Goal: Information Seeking & Learning: Check status

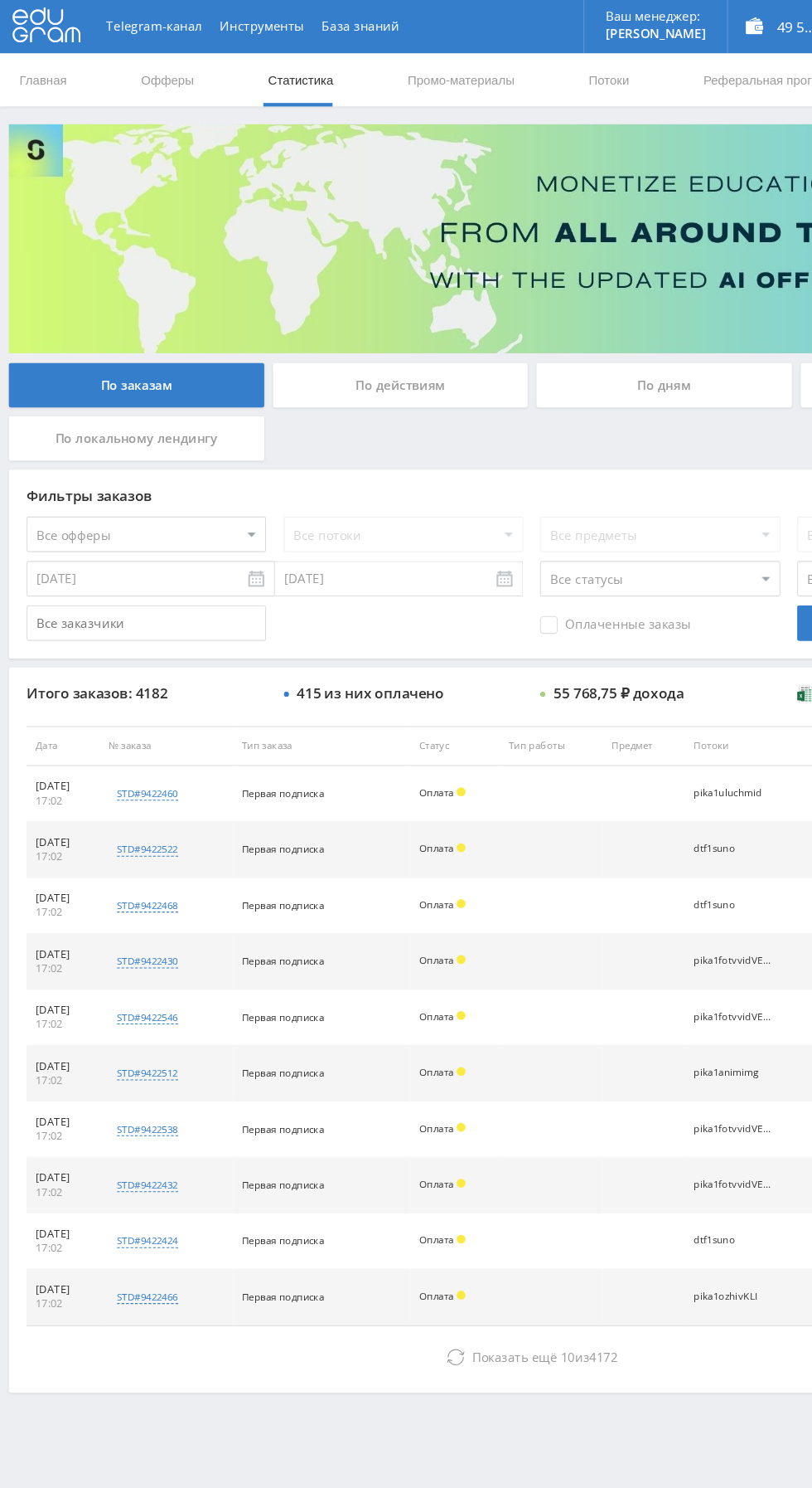
click at [334, 1276] on button "Показать ещё 10 из 4172" at bounding box center [497, 1267] width 945 height 33
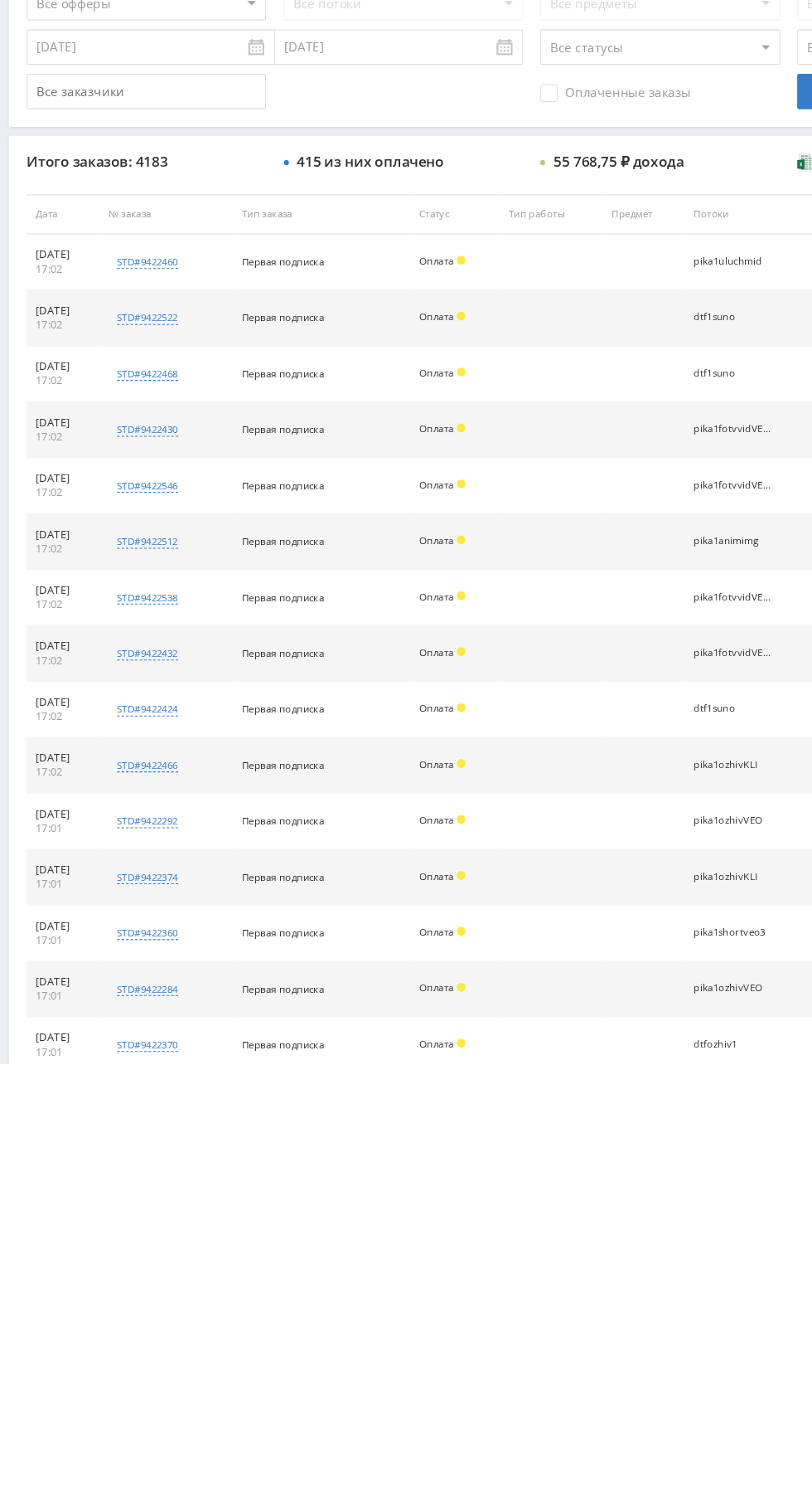
scroll to position [32, 0]
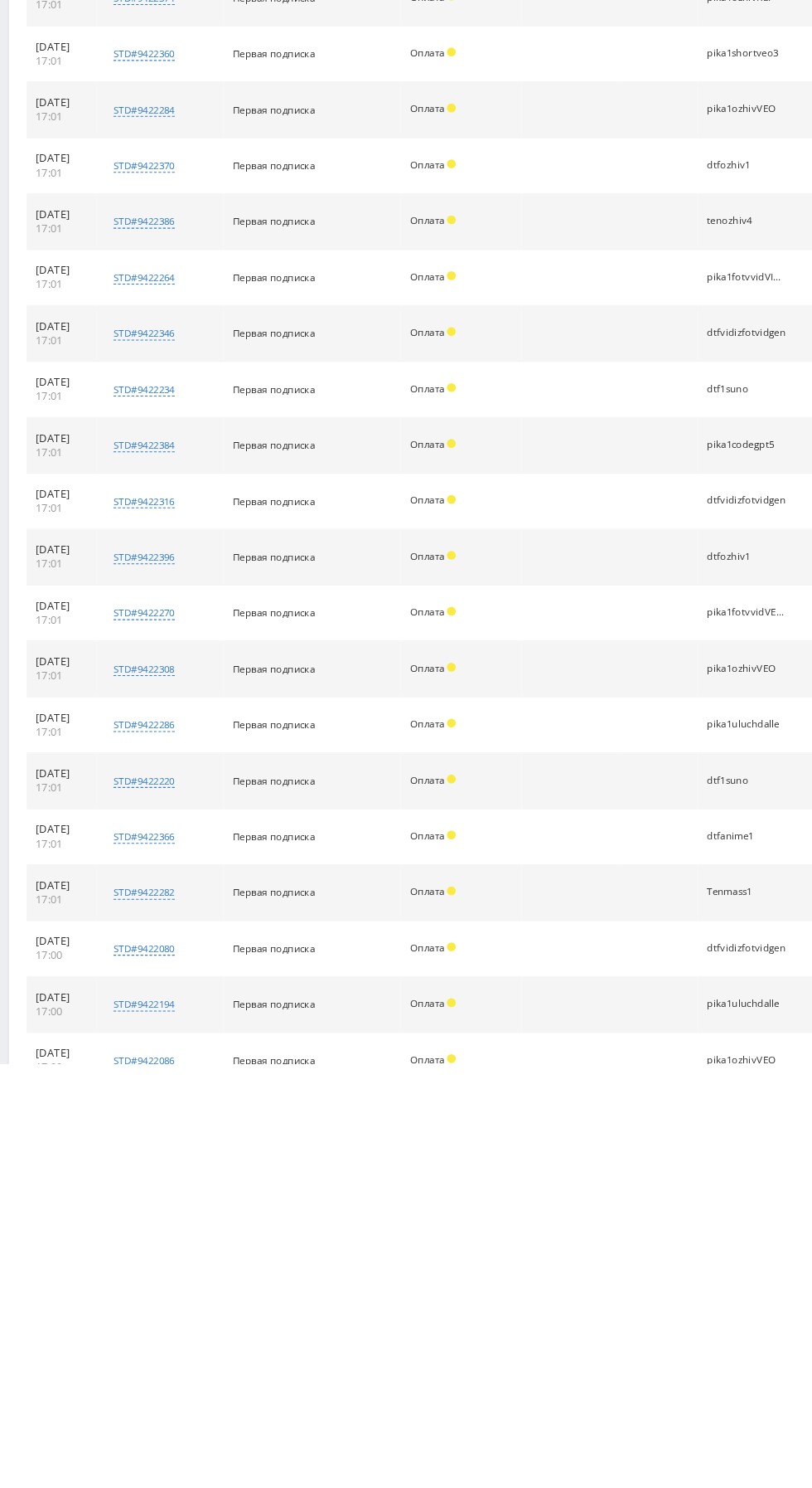
scroll to position [864, 0]
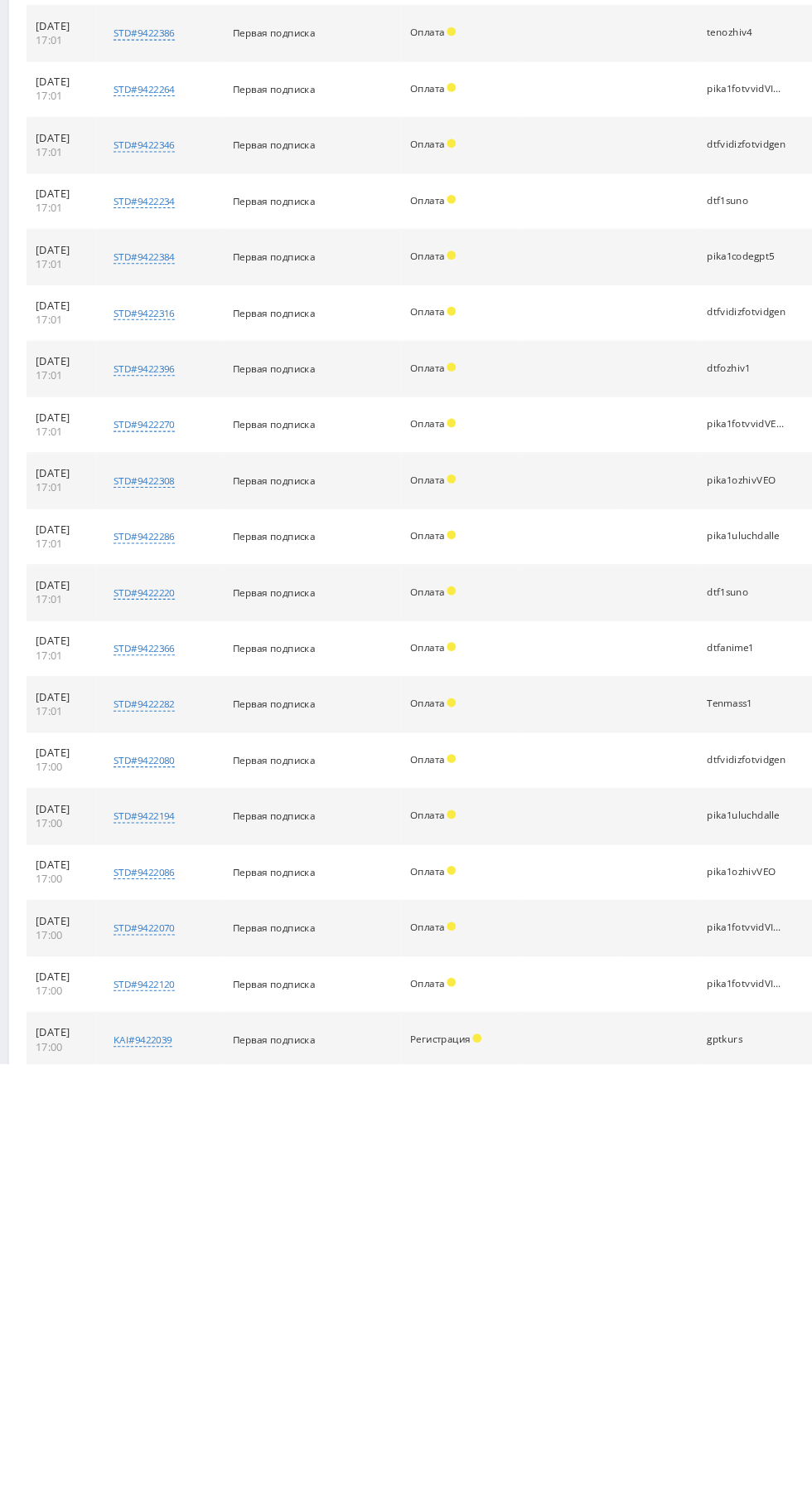
scroll to position [1124, 0]
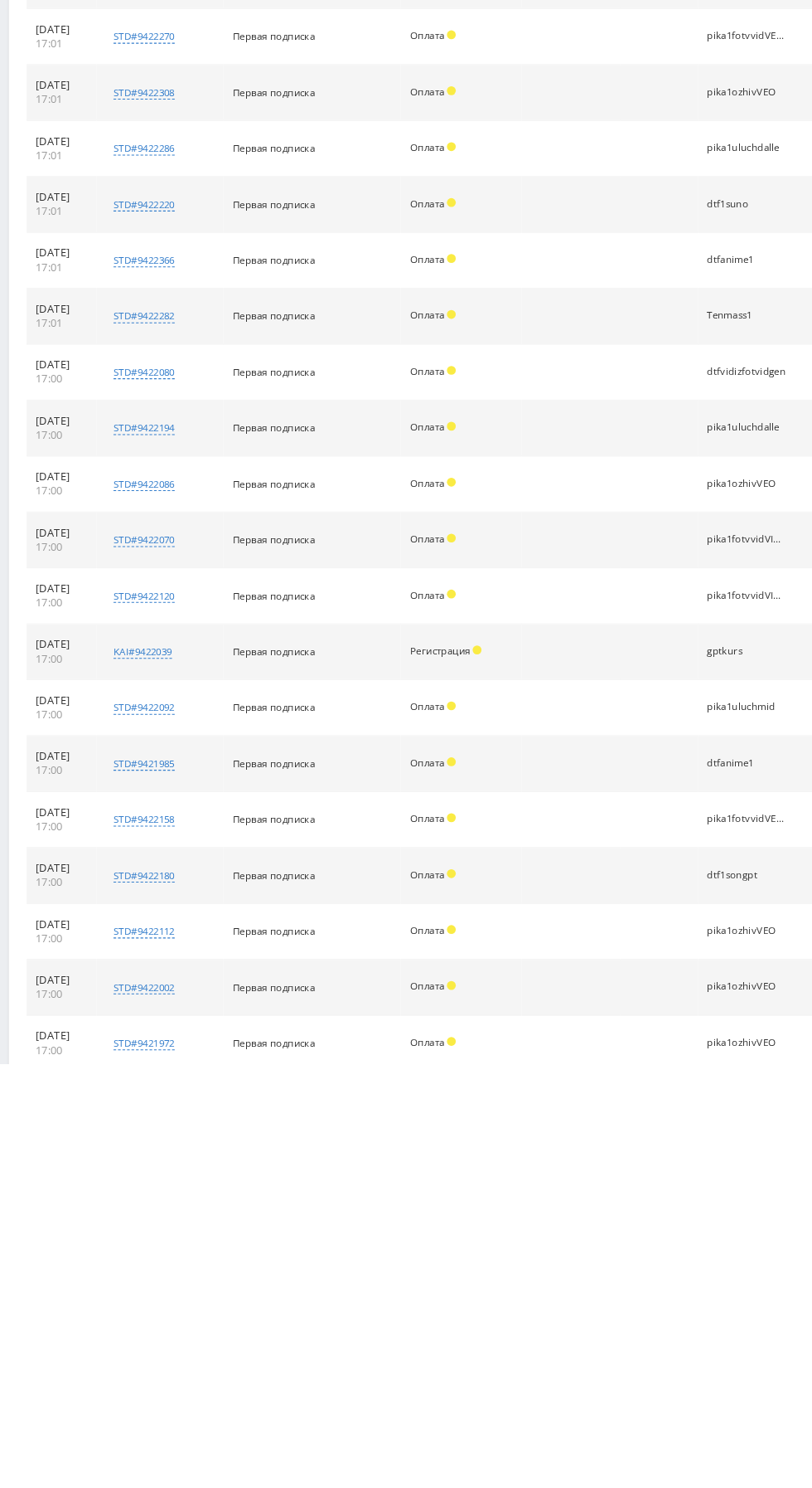
scroll to position [1644, 0]
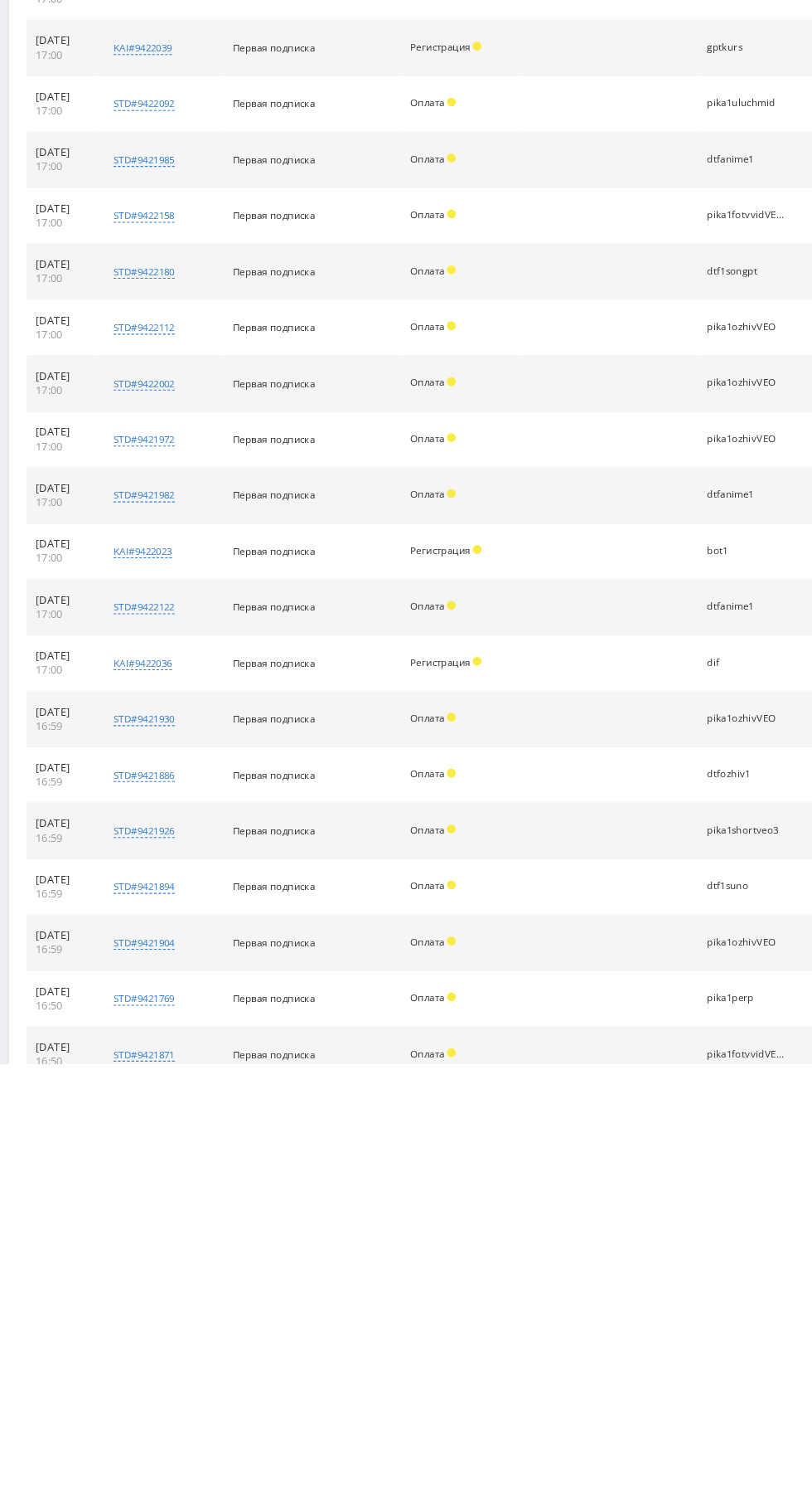
scroll to position [2061, 0]
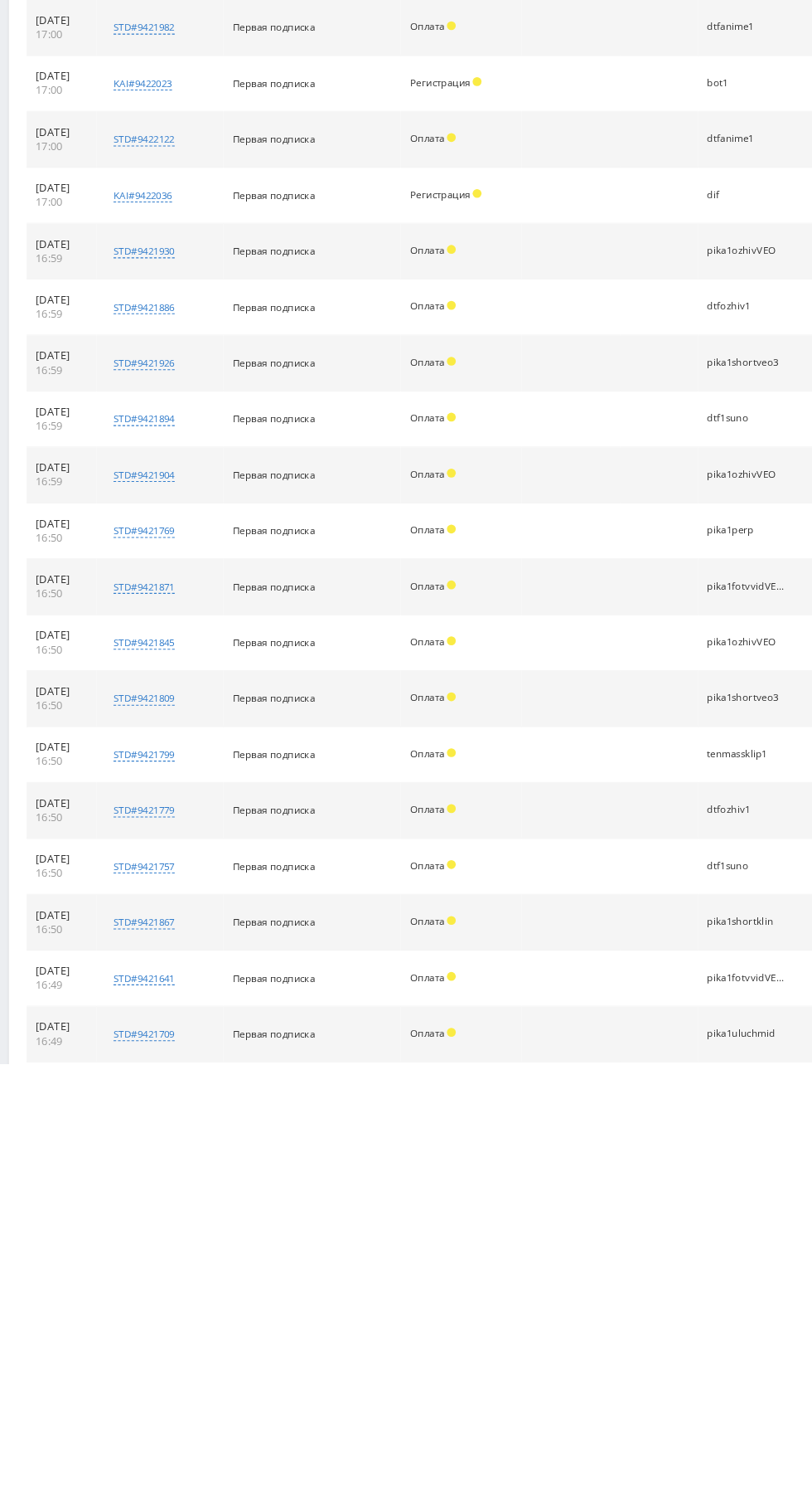
scroll to position [2476, 0]
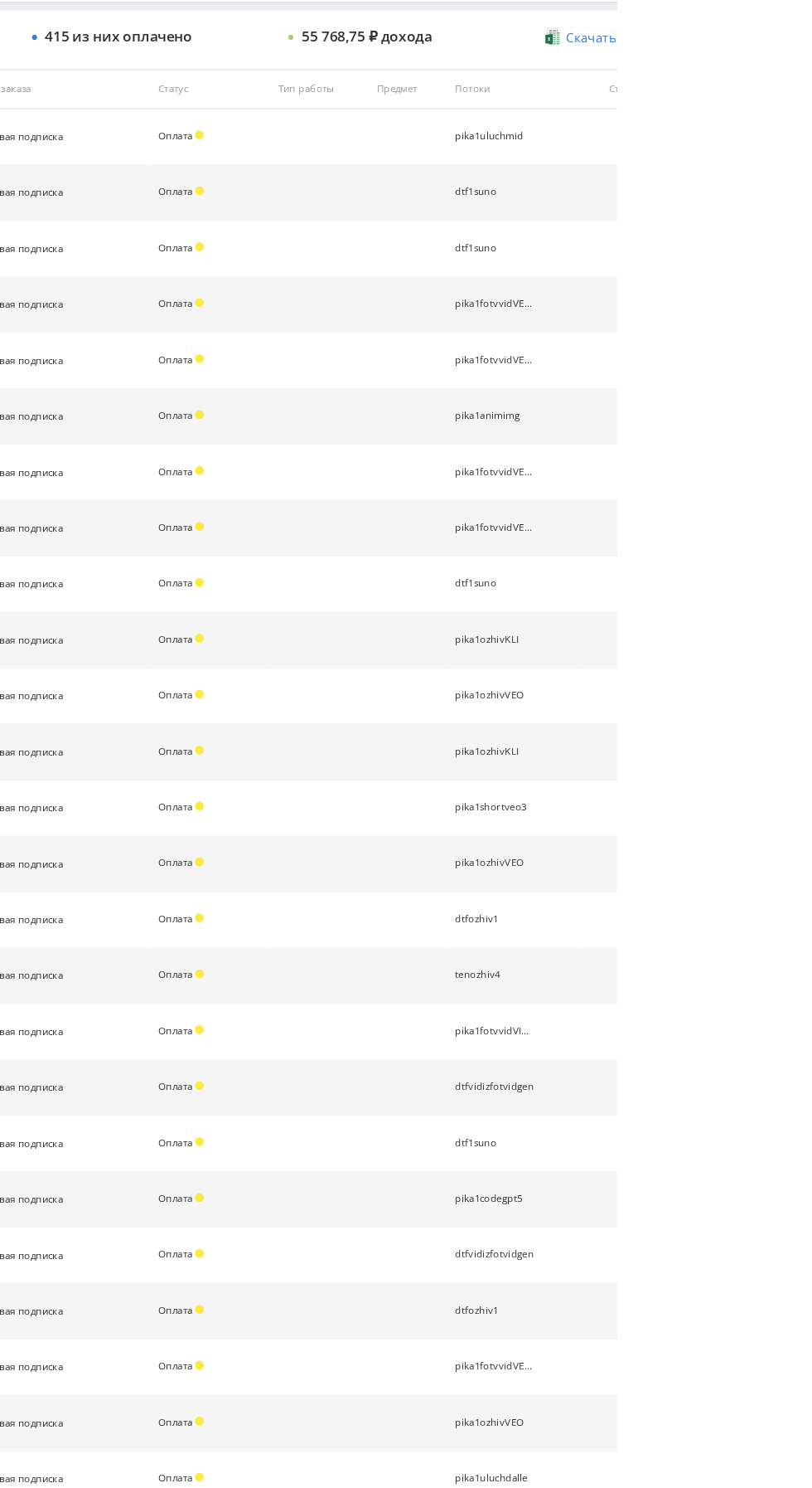
scroll to position [0, 0]
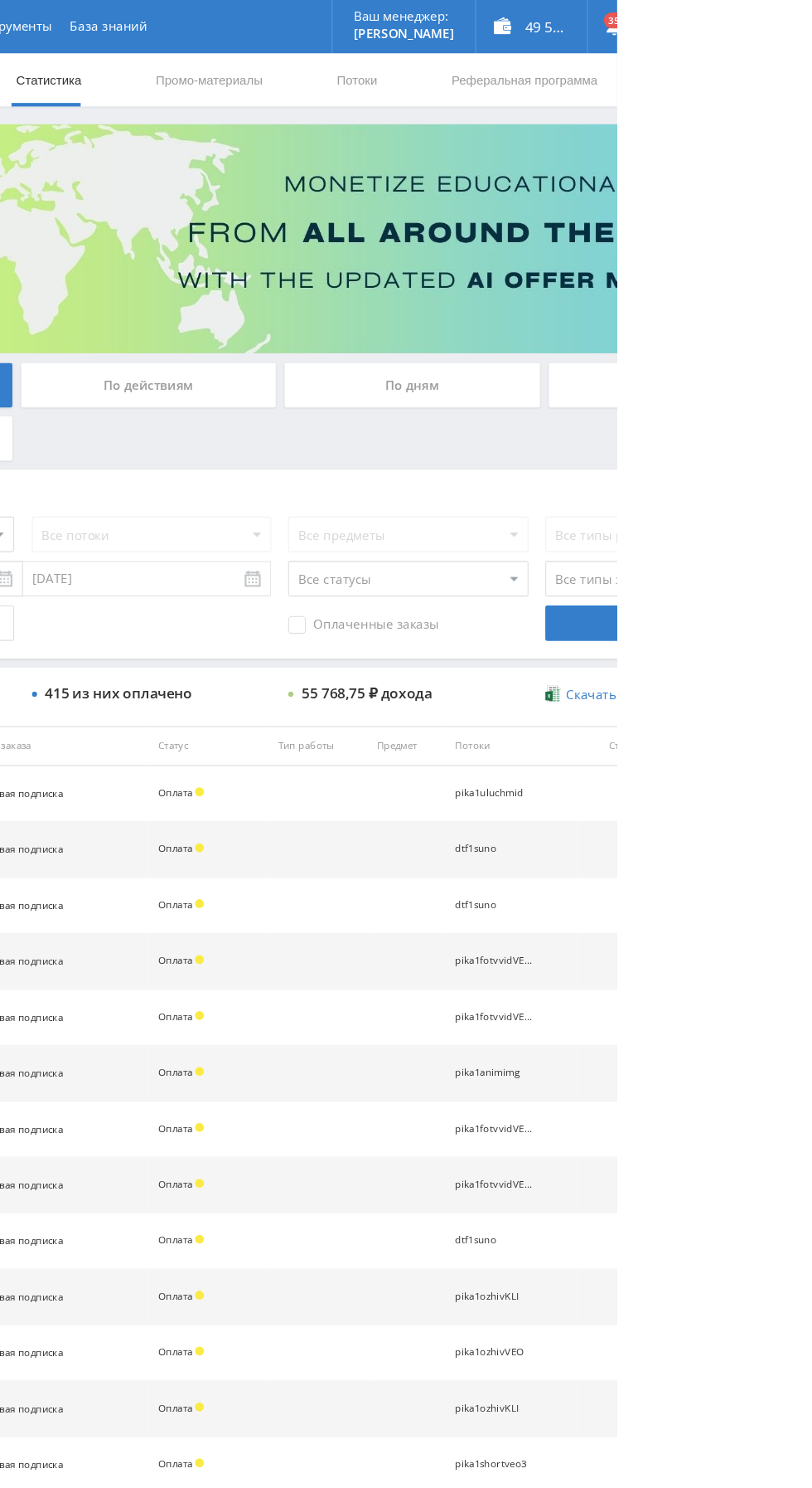
click at [661, 353] on div "По дням" at bounding box center [621, 359] width 239 height 41
click at [0, 0] on input "По дням" at bounding box center [0, 0] width 0 height 0
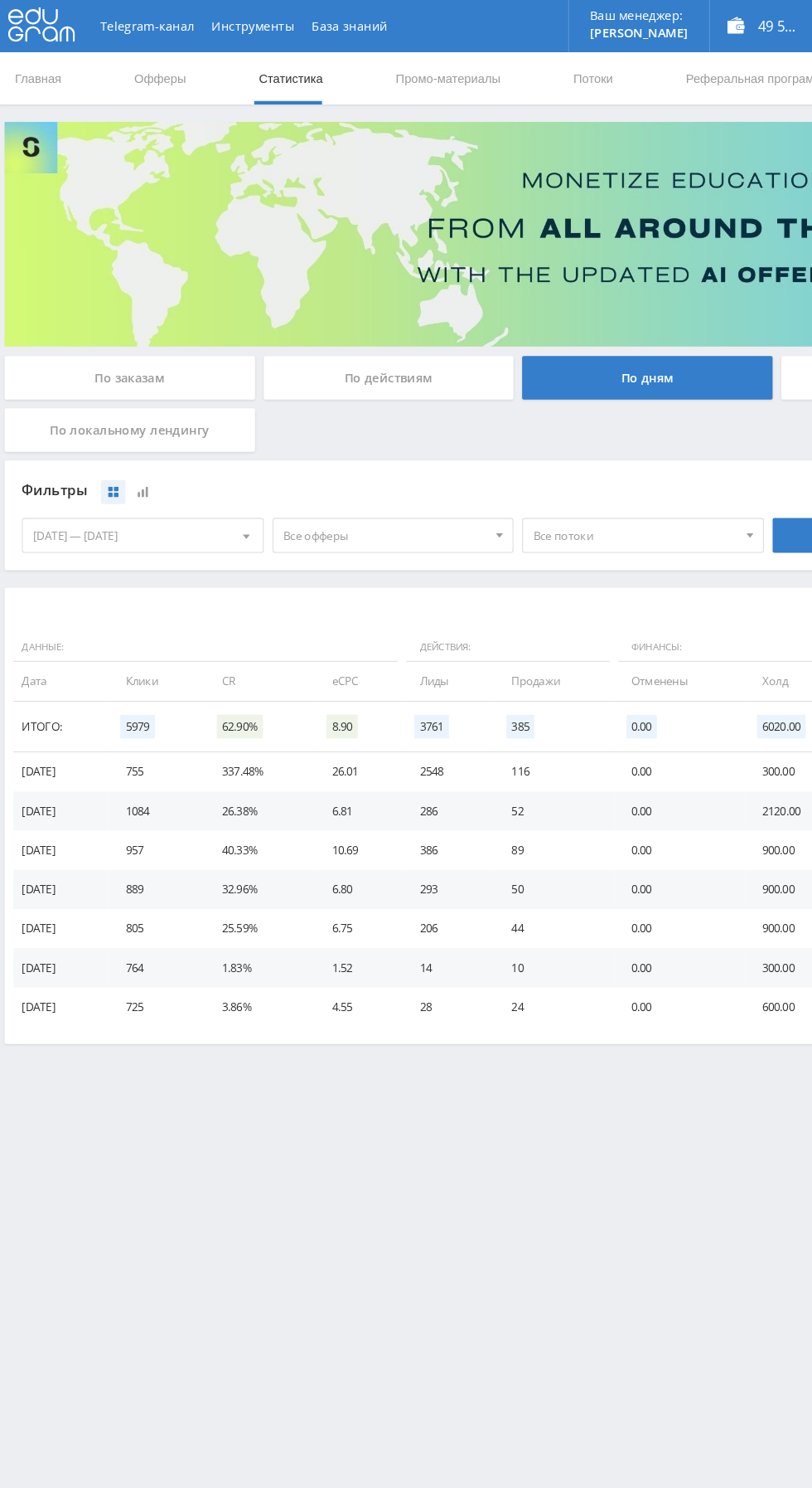
click at [448, 518] on span "Все офферы" at bounding box center [371, 510] width 194 height 32
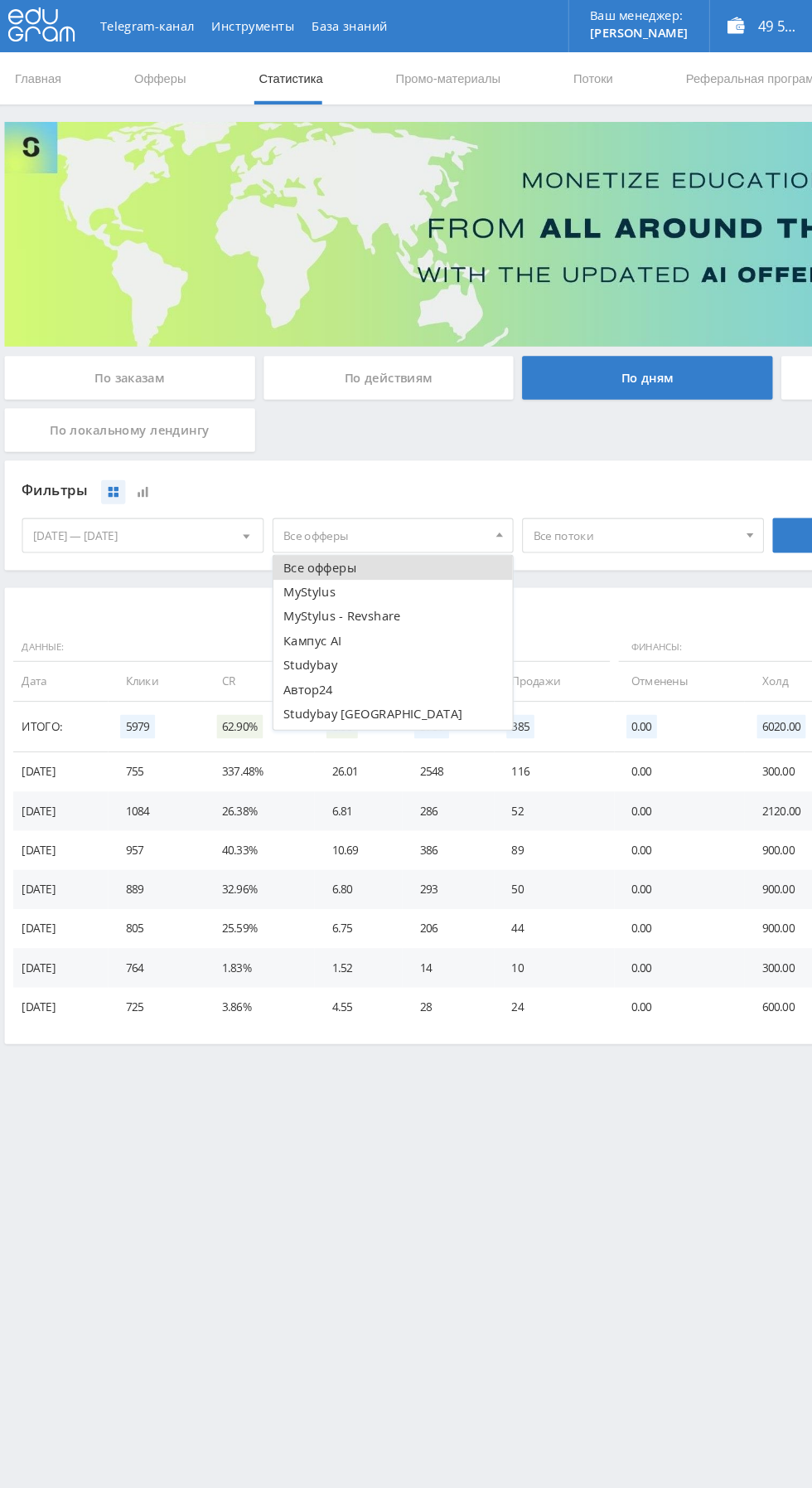
click at [369, 614] on button "Кампус AI" at bounding box center [378, 610] width 229 height 23
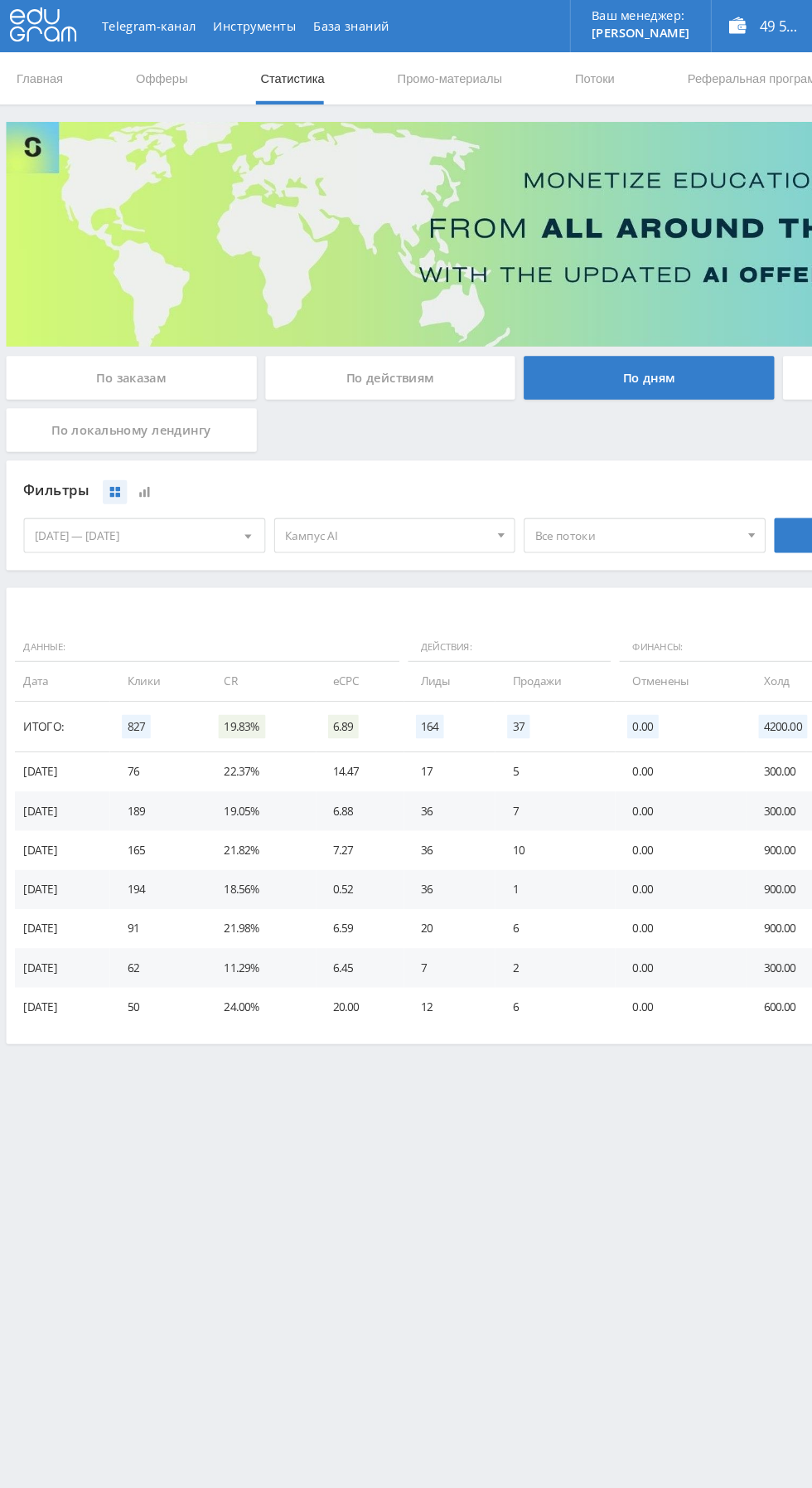
click at [451, 518] on span "Кампус AI" at bounding box center [371, 510] width 194 height 32
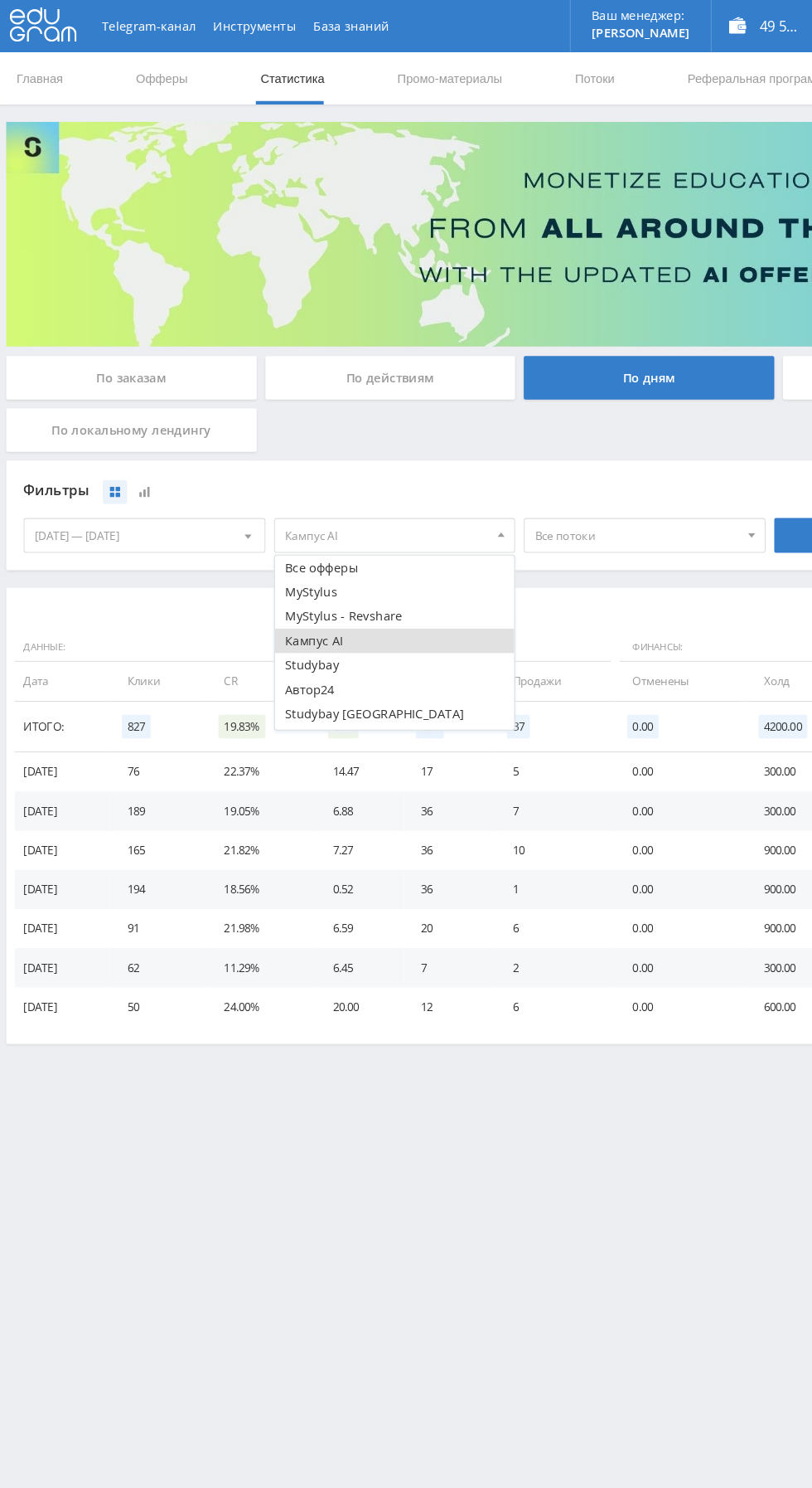
click at [408, 619] on button "Кампус AI" at bounding box center [378, 610] width 229 height 23
click at [394, 657] on button "Автор24" at bounding box center [378, 656] width 229 height 23
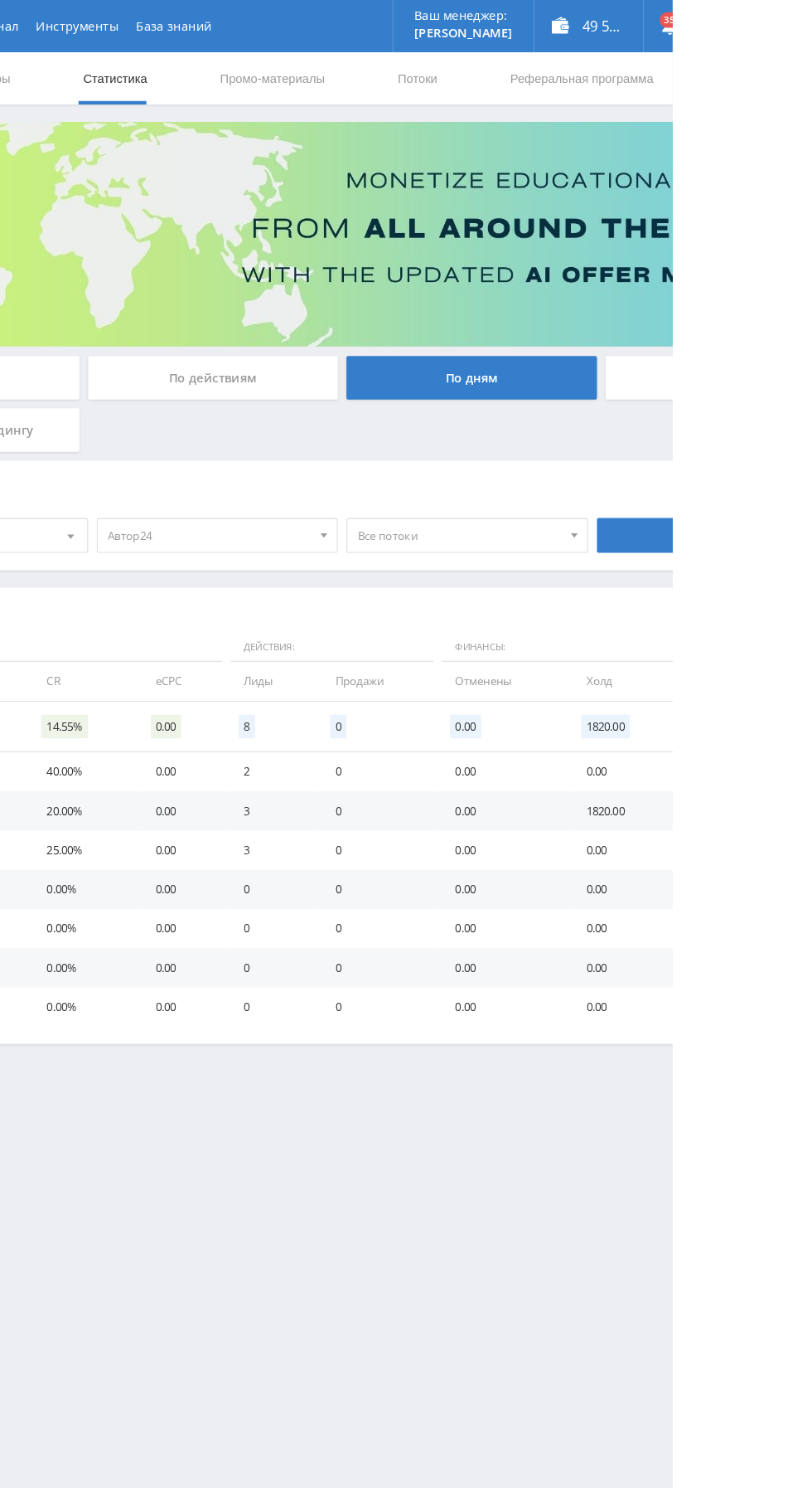
click at [464, 515] on span "Автор24" at bounding box center [371, 510] width 194 height 32
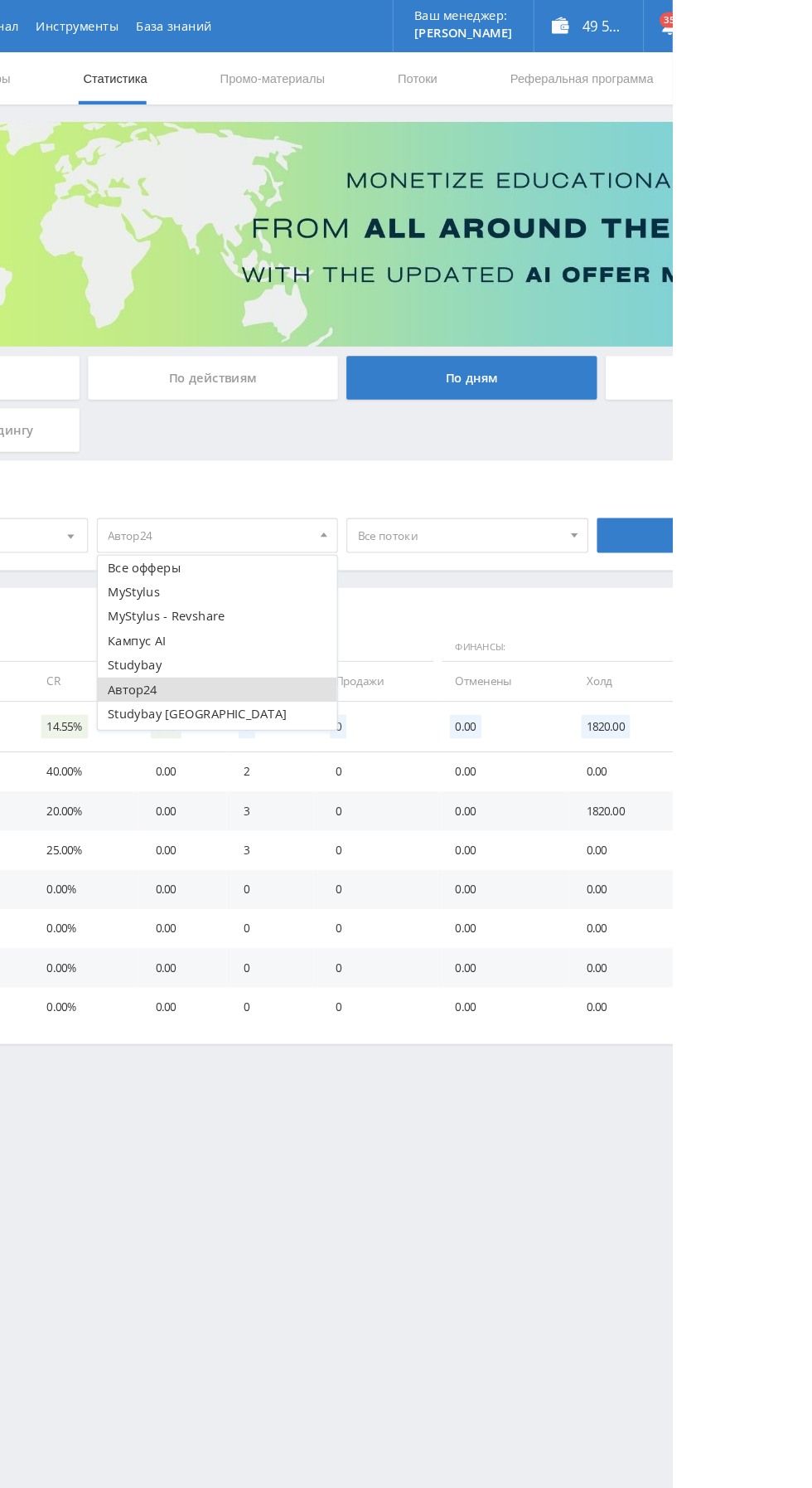
click at [400, 664] on button "Автор24" at bounding box center [378, 656] width 229 height 23
click at [427, 618] on button "Кампус AI" at bounding box center [378, 610] width 229 height 23
click at [462, 604] on button "Кампус AI" at bounding box center [378, 610] width 229 height 23
click at [406, 367] on div "По действиям" at bounding box center [375, 359] width 239 height 41
click at [0, 0] on input "По действиям" at bounding box center [0, 0] width 0 height 0
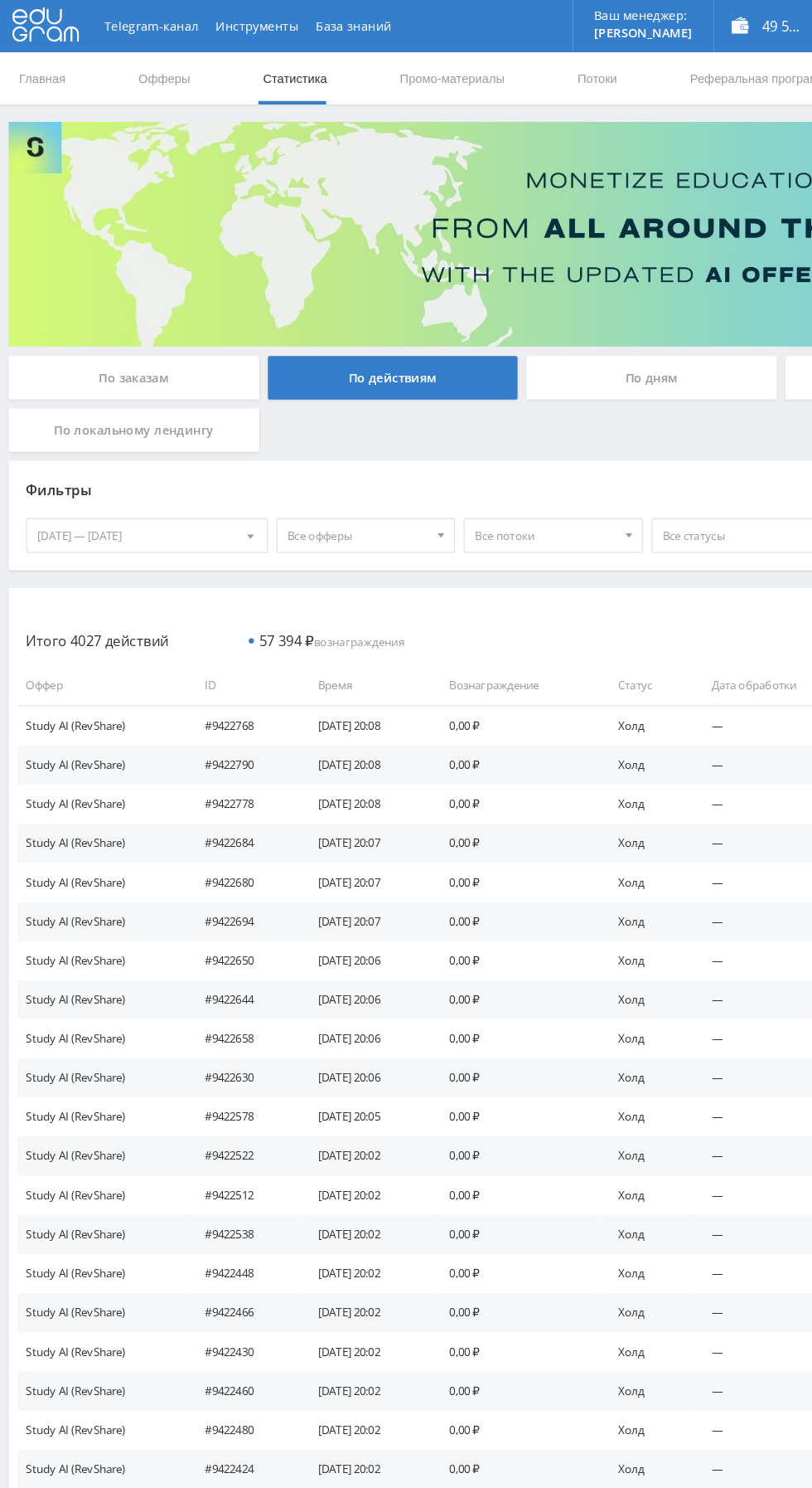
click at [709, 508] on span "Все статусы" at bounding box center [698, 510] width 134 height 32
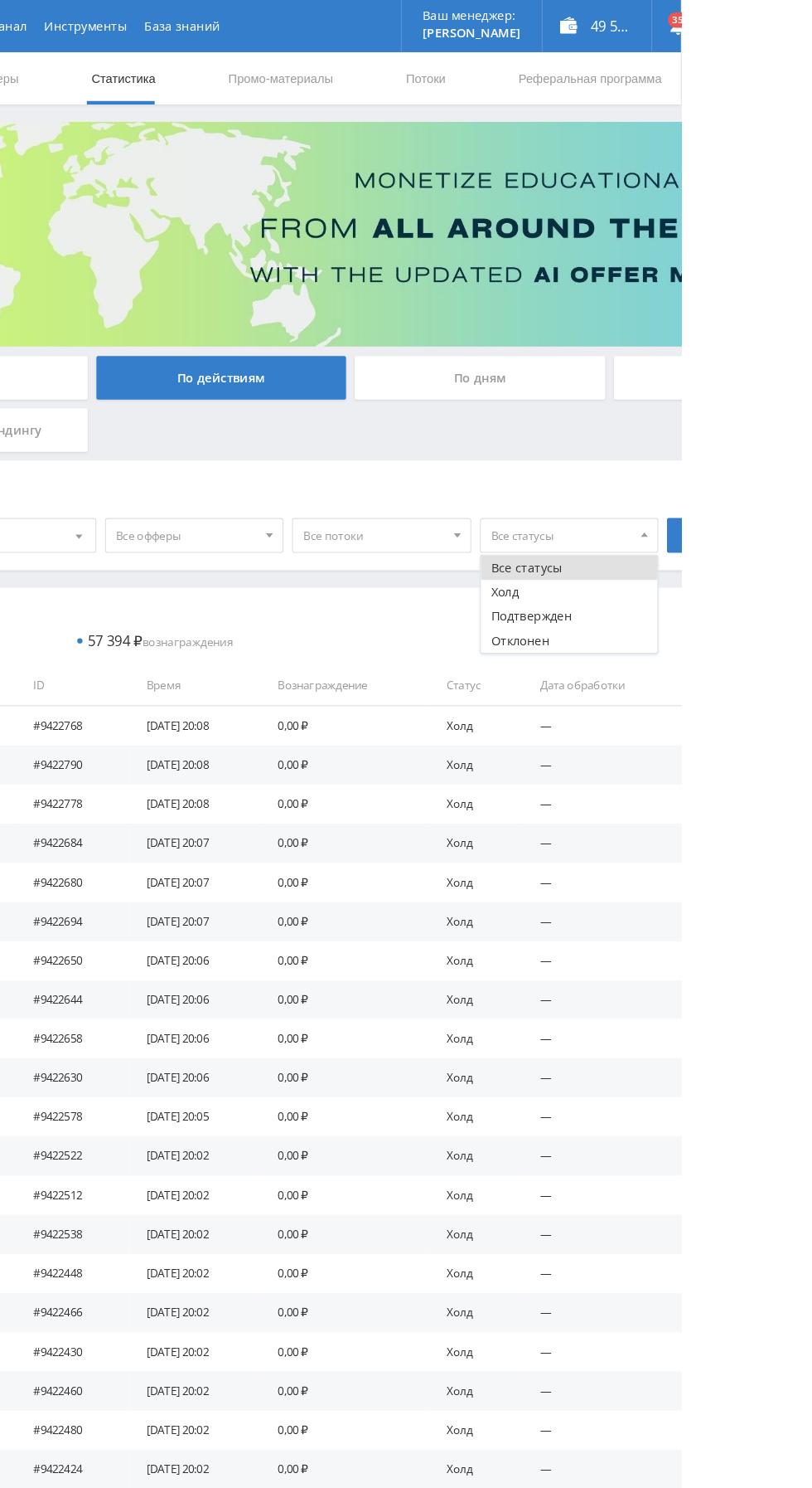
click at [724, 584] on button "Подтвержден" at bounding box center [706, 586] width 170 height 23
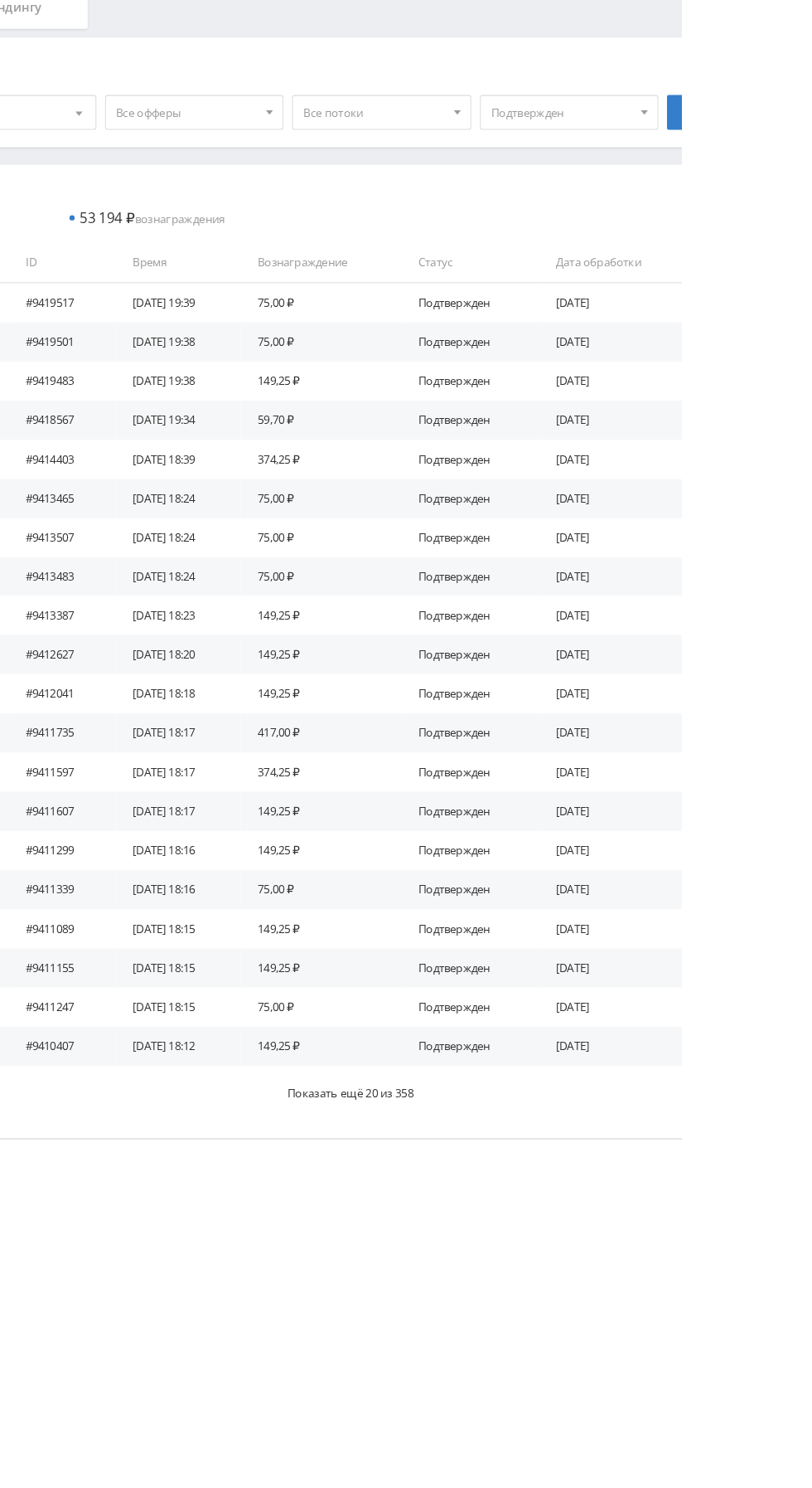
click at [385, 1453] on button "Показать ещё 20 из 358" at bounding box center [497, 1443] width 961 height 52
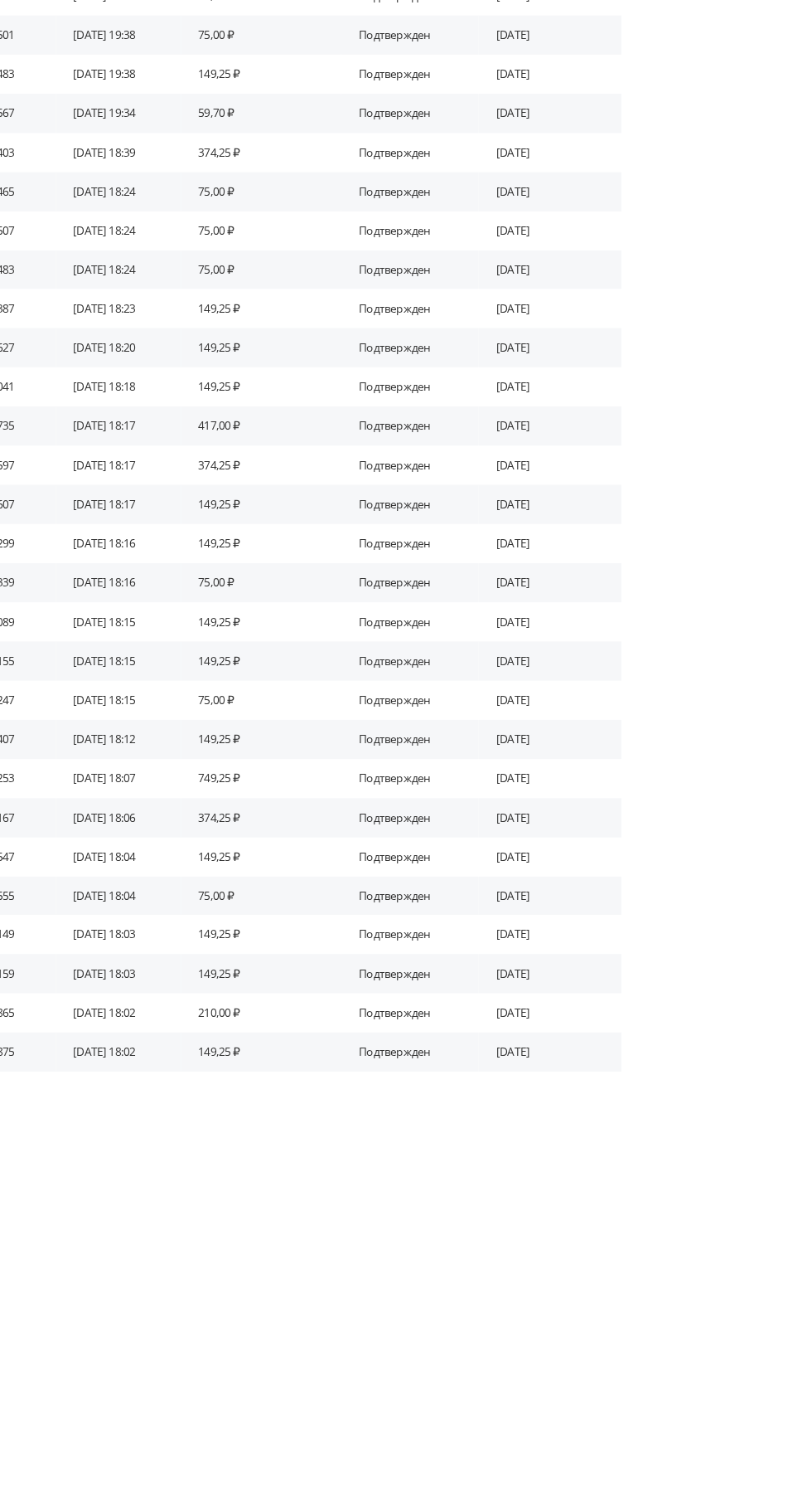
scroll to position [238, 0]
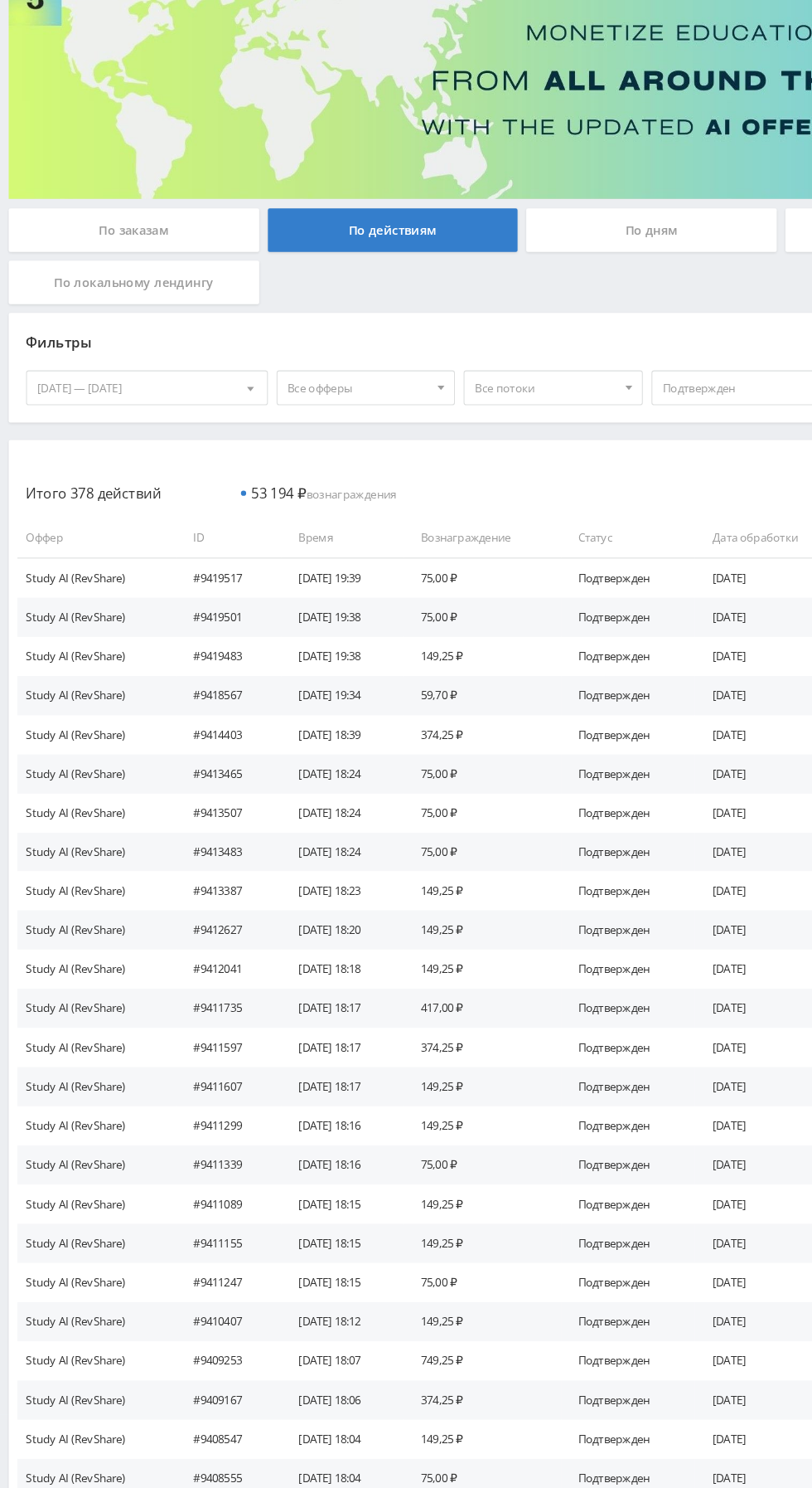
scroll to position [0, 0]
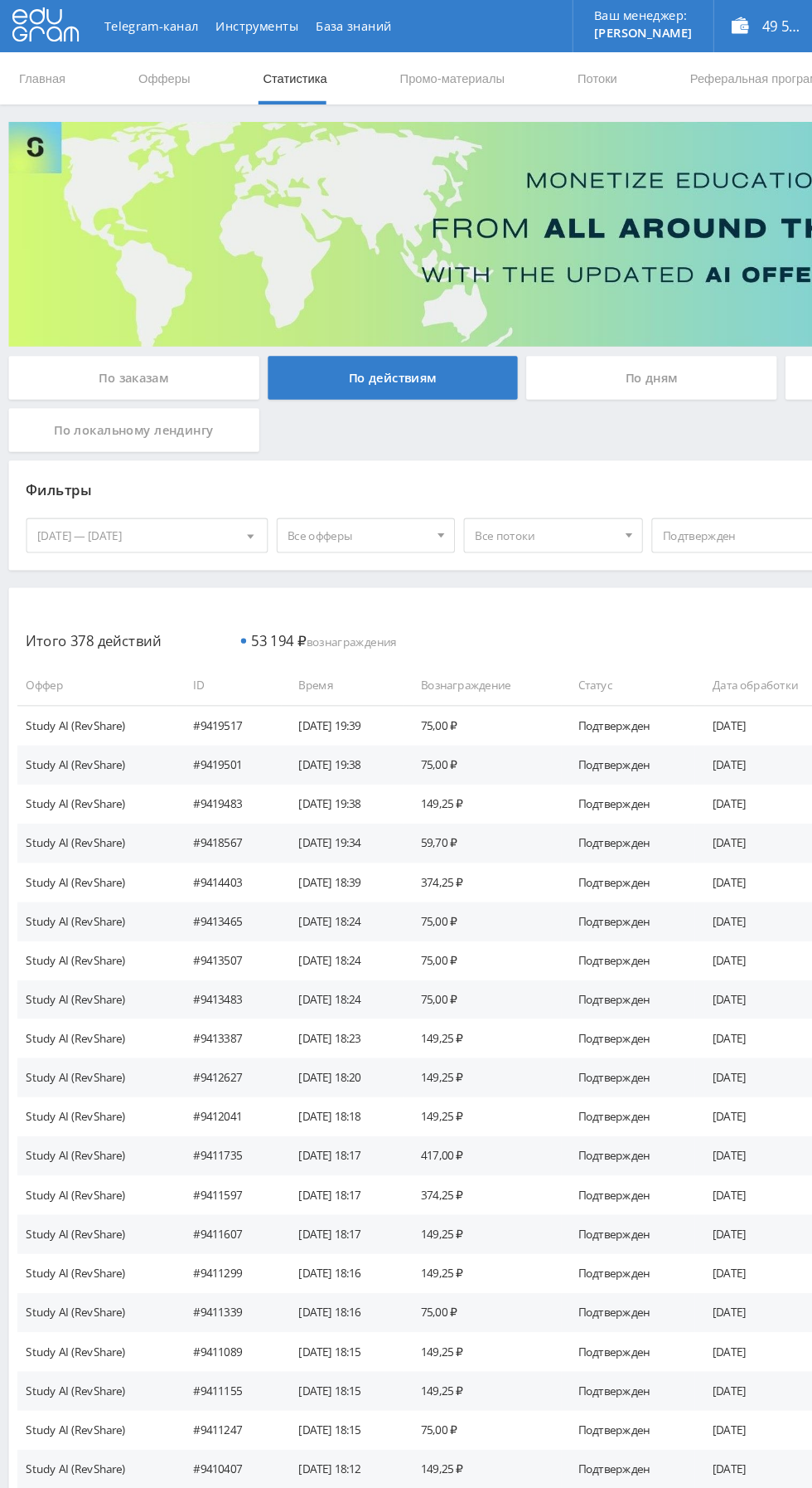
click at [77, 344] on div "По заказам" at bounding box center [128, 359] width 239 height 41
click at [0, 0] on input "По заказам" at bounding box center [0, 0] width 0 height 0
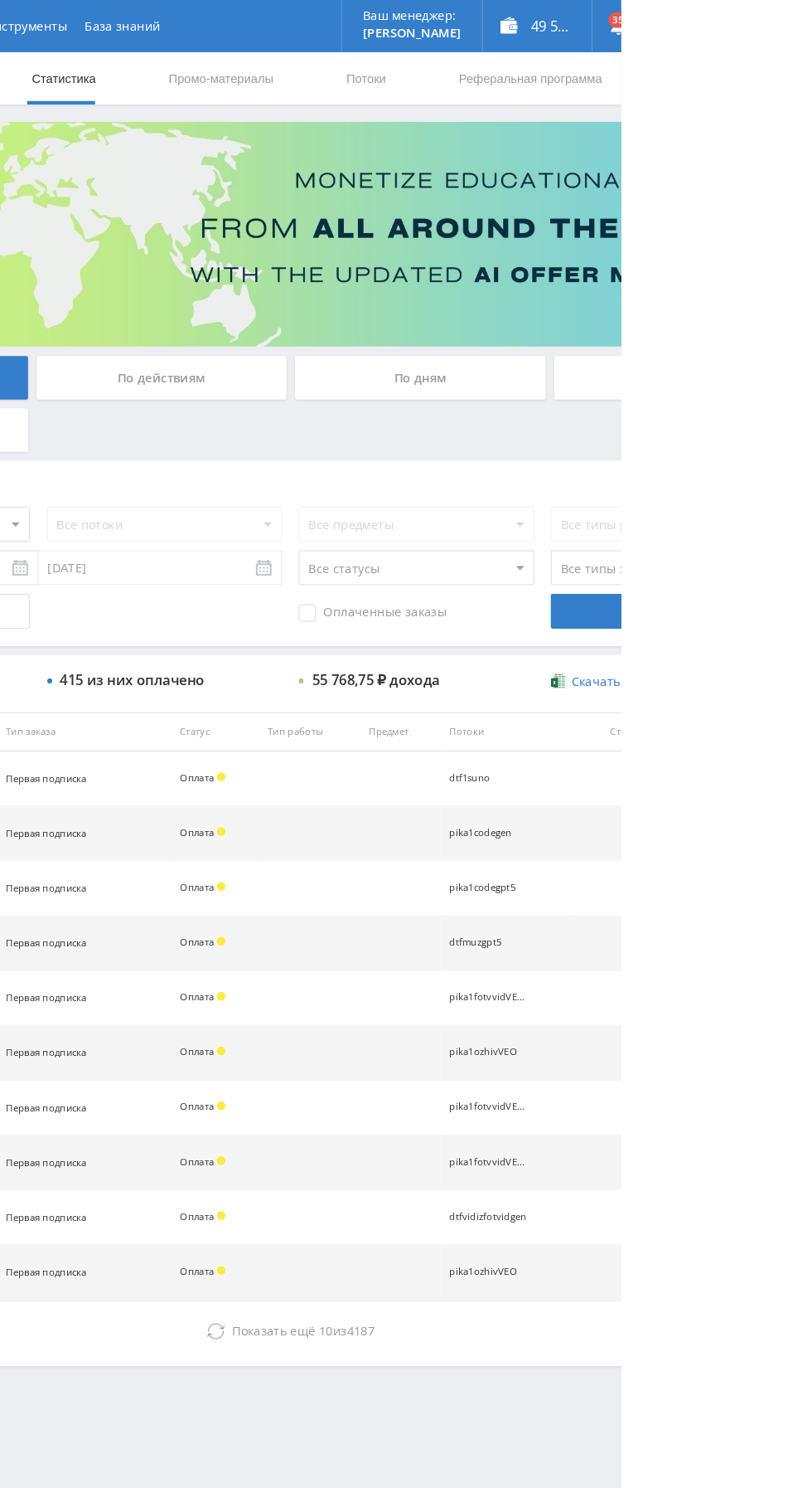
click at [774, 19] on div "49 538,60 ₽" at bounding box center [733, 25] width 104 height 50
